Goal: Find specific page/section: Find specific page/section

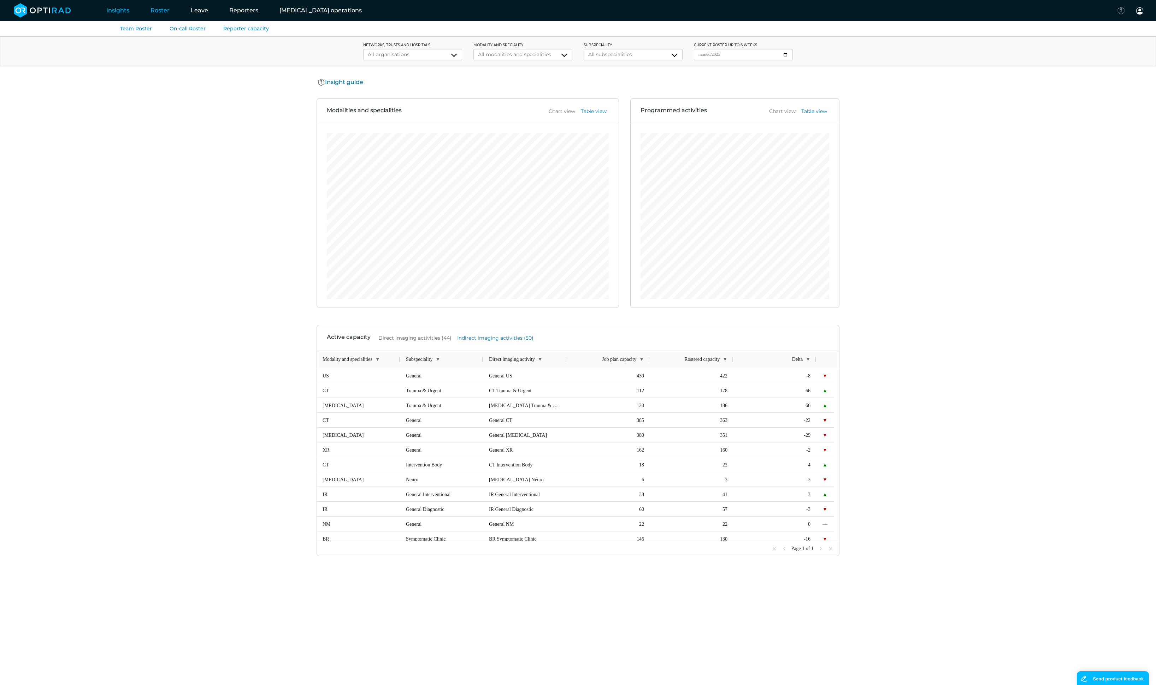
click at [149, 5] on link "Roster" at bounding box center [160, 10] width 40 height 28
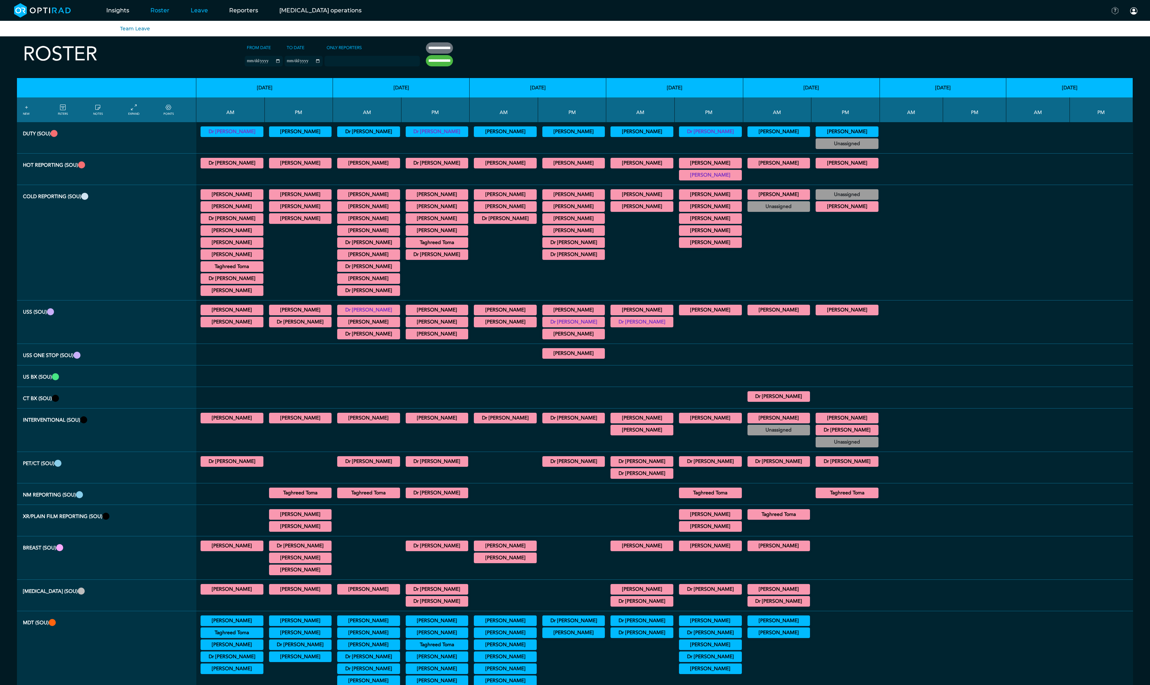
click at [204, 10] on link "Leave" at bounding box center [199, 10] width 38 height 28
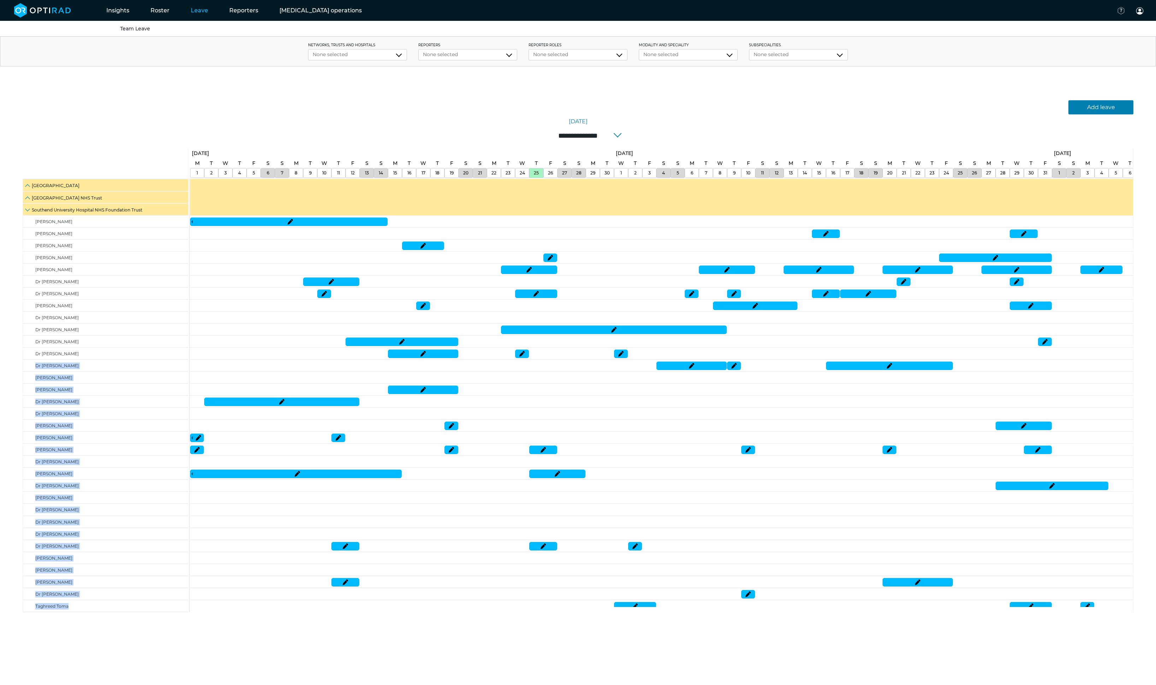
drag, startPoint x: 36, startPoint y: 365, endPoint x: 772, endPoint y: 381, distance: 735.8
click at [772, 381] on tr "[GEOGRAPHIC_DATA] [GEOGRAPHIC_DATA] [GEOGRAPHIC_DATA] Hospital NHS Foundation T…" at bounding box center [578, 396] width 1110 height 434
click at [773, 381] on td at bounding box center [776, 395] width 14 height 433
click at [27, 367] on span at bounding box center [28, 365] width 4 height 4
click at [149, 367] on div "Dr [PERSON_NAME]" at bounding box center [105, 366] width 165 height 12
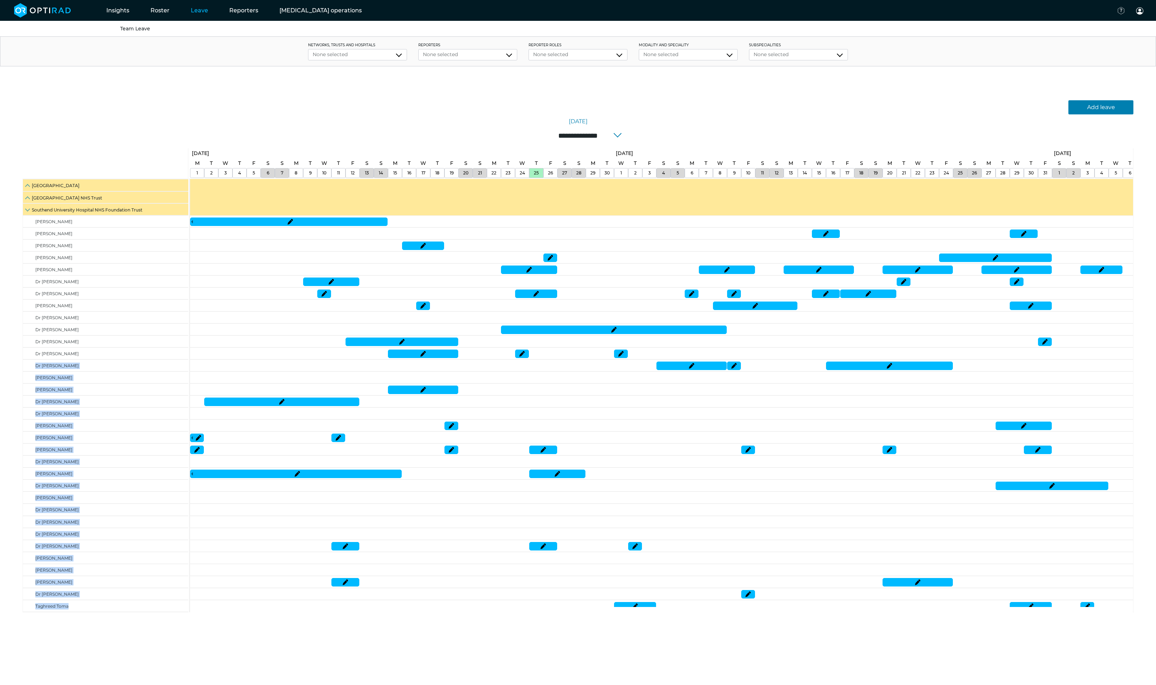
click at [118, 363] on div "Dr [PERSON_NAME]" at bounding box center [105, 366] width 165 height 12
